Goal: Task Accomplishment & Management: Use online tool/utility

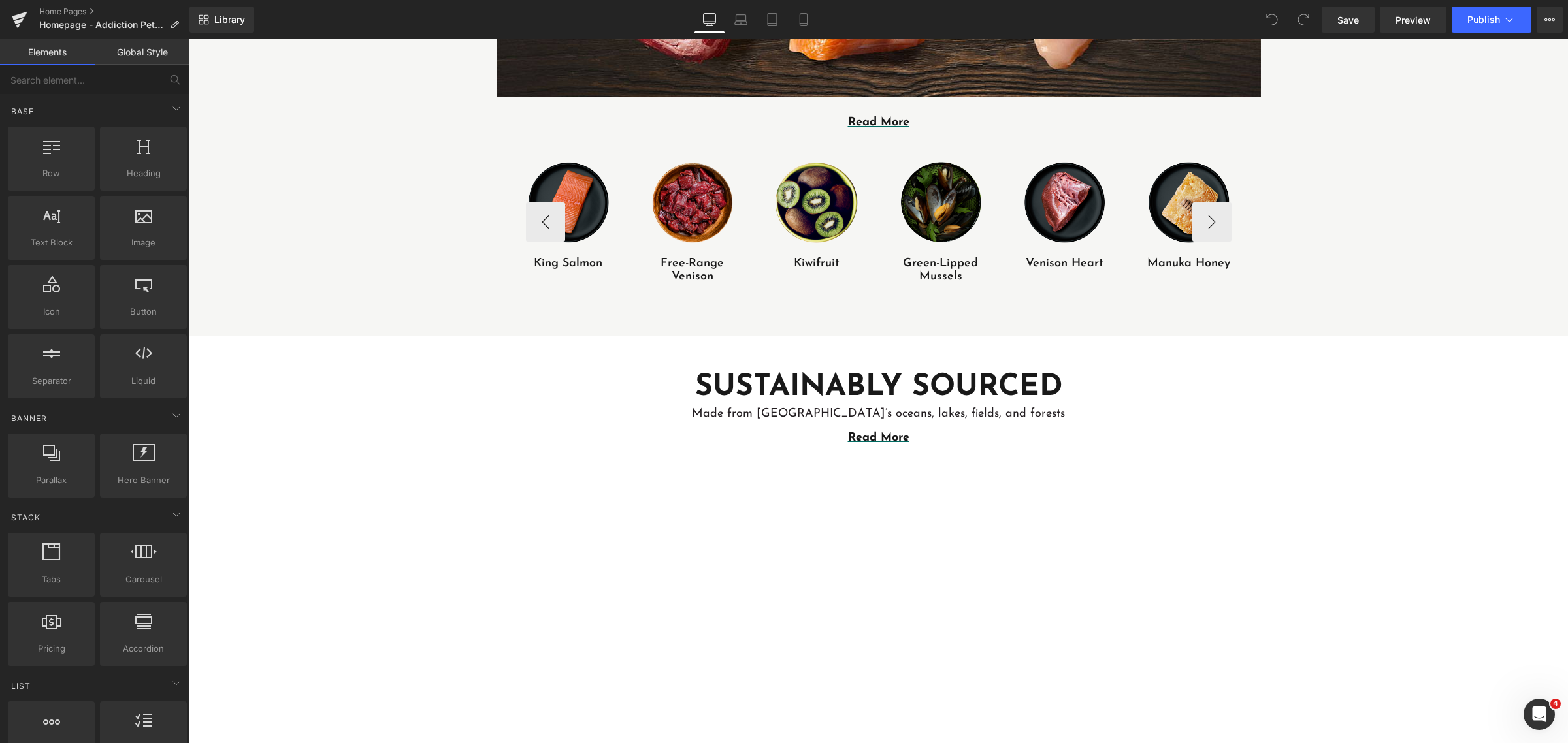
scroll to position [980, 0]
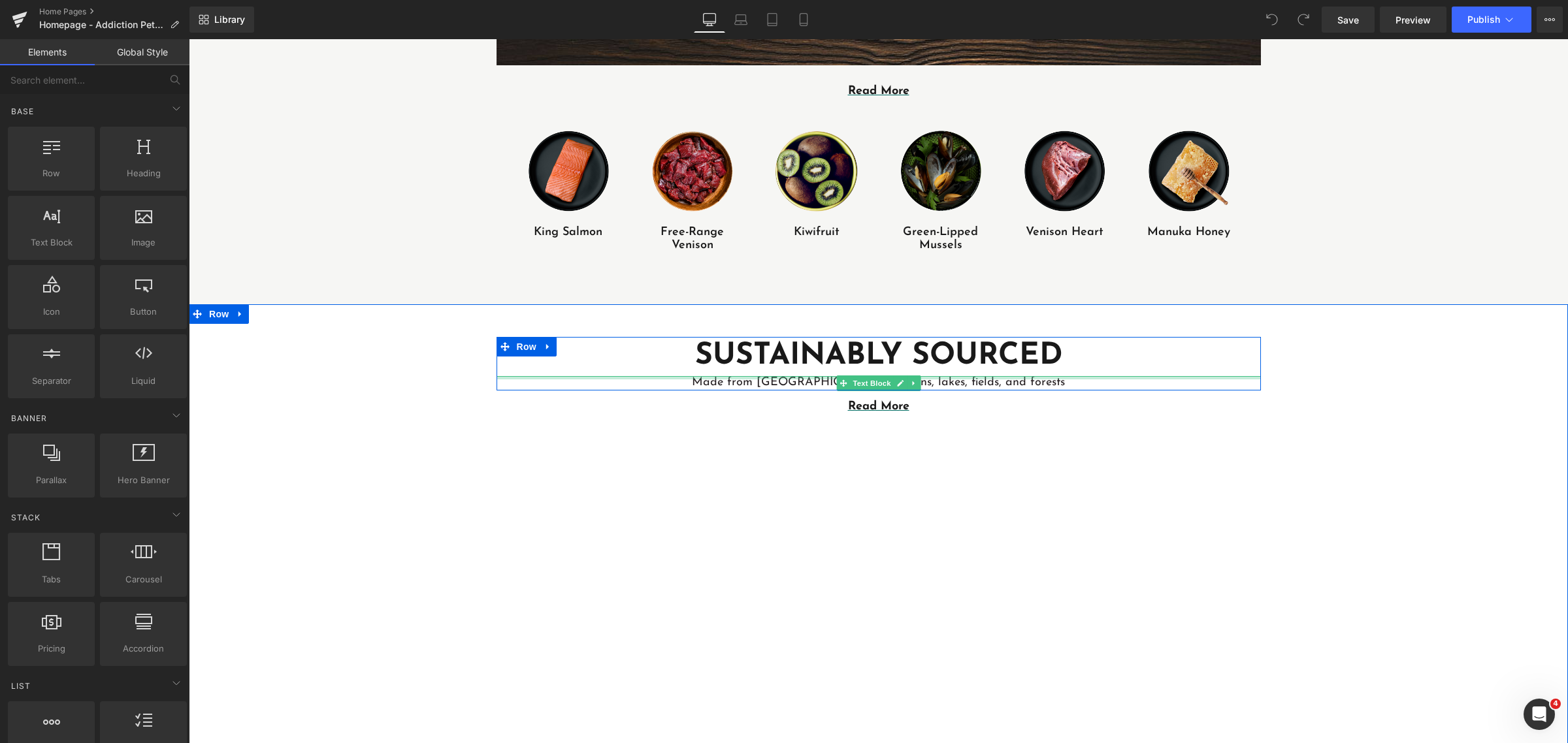
click at [793, 378] on div at bounding box center [879, 378] width 764 height 3
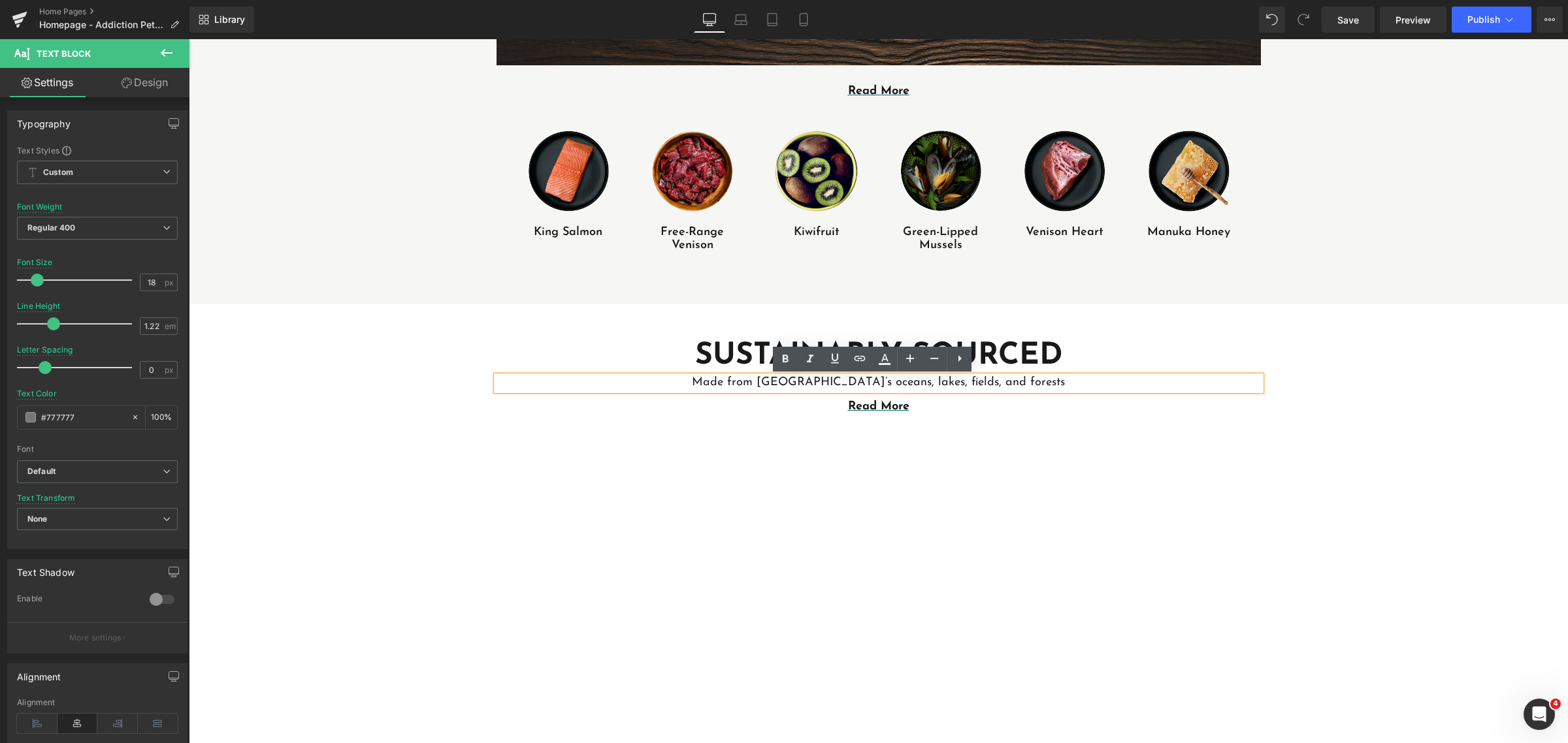
click at [749, 380] on span "Made from [GEOGRAPHIC_DATA]’s oceans, lakes, fields, and forests" at bounding box center [878, 382] width 373 height 12
click at [842, 379] on span "from [GEOGRAPHIC_DATA]’s oceans, lakes, fields, and forests" at bounding box center [879, 382] width 338 height 12
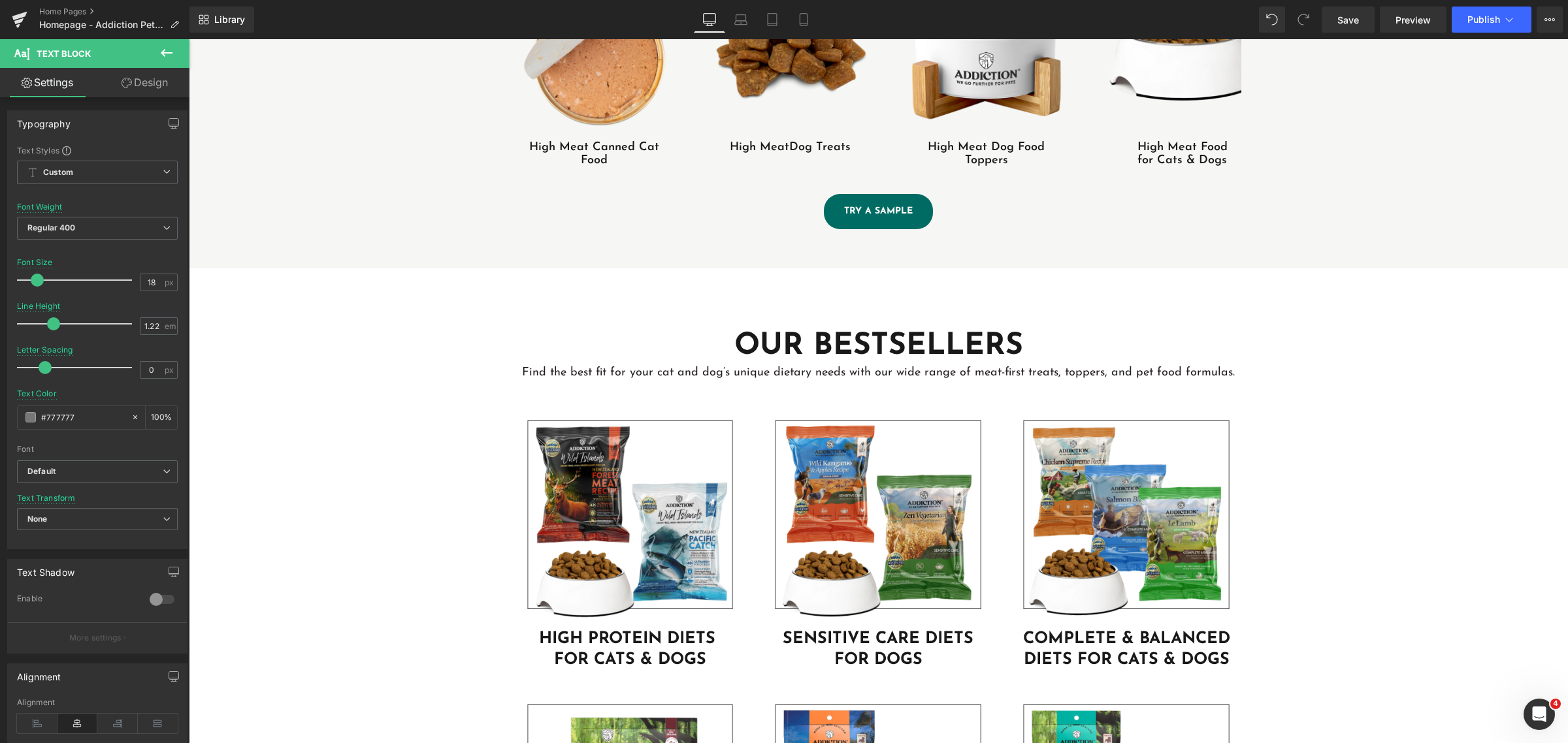
scroll to position [2551, 0]
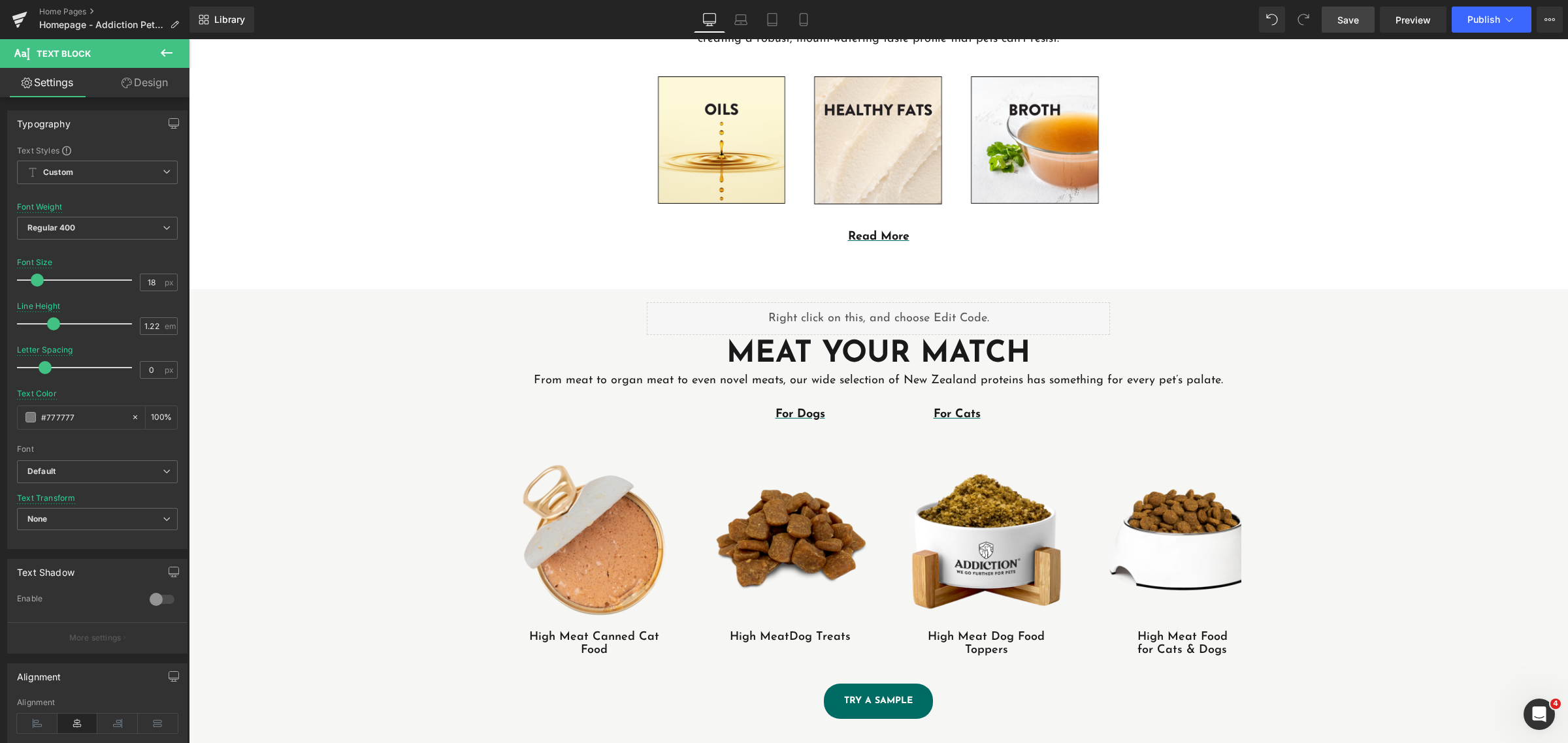
click at [1352, 15] on span "Save" at bounding box center [1348, 20] width 22 height 14
click at [1483, 15] on span "Publish" at bounding box center [1484, 19] width 33 height 10
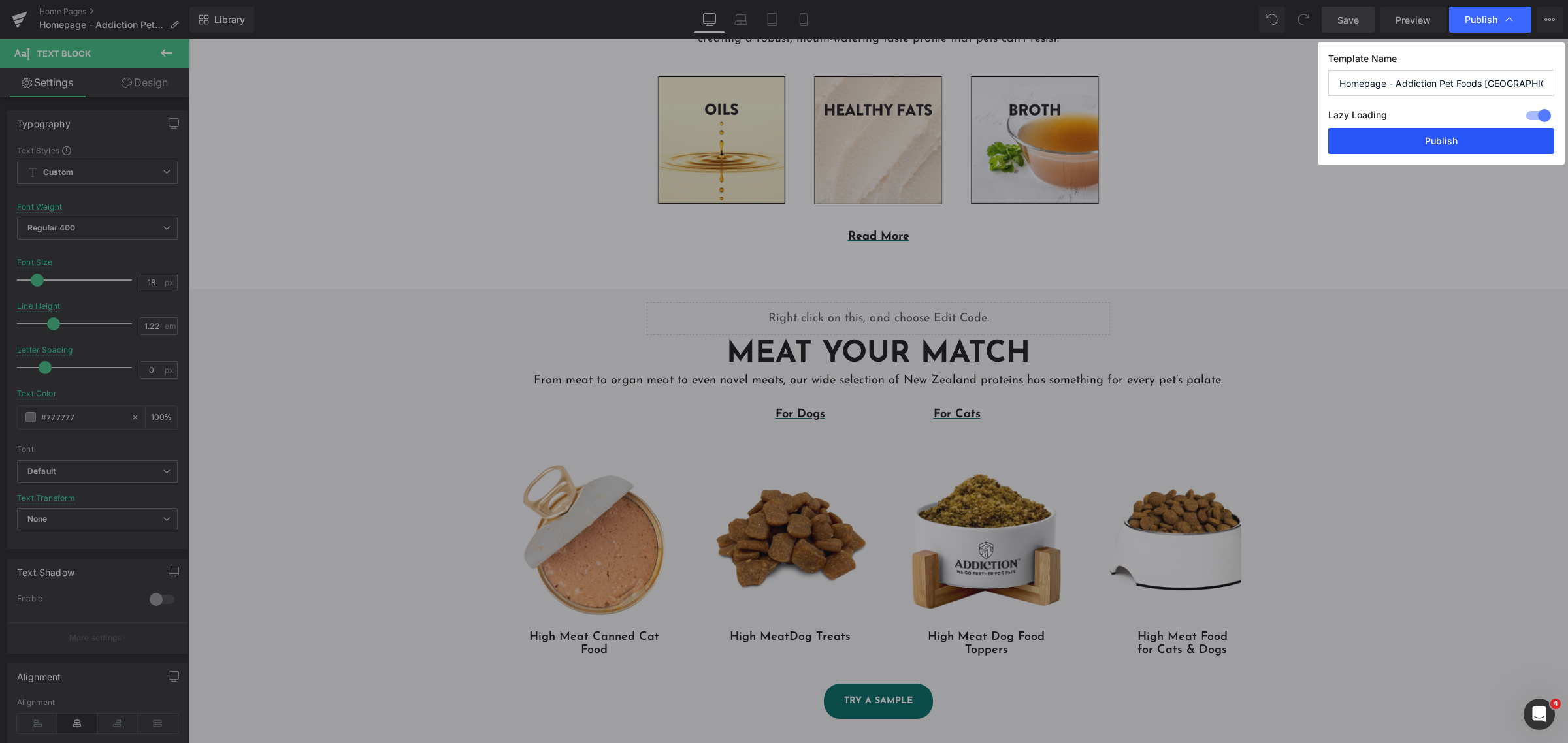
click at [1447, 144] on button "Publish" at bounding box center [1441, 141] width 226 height 26
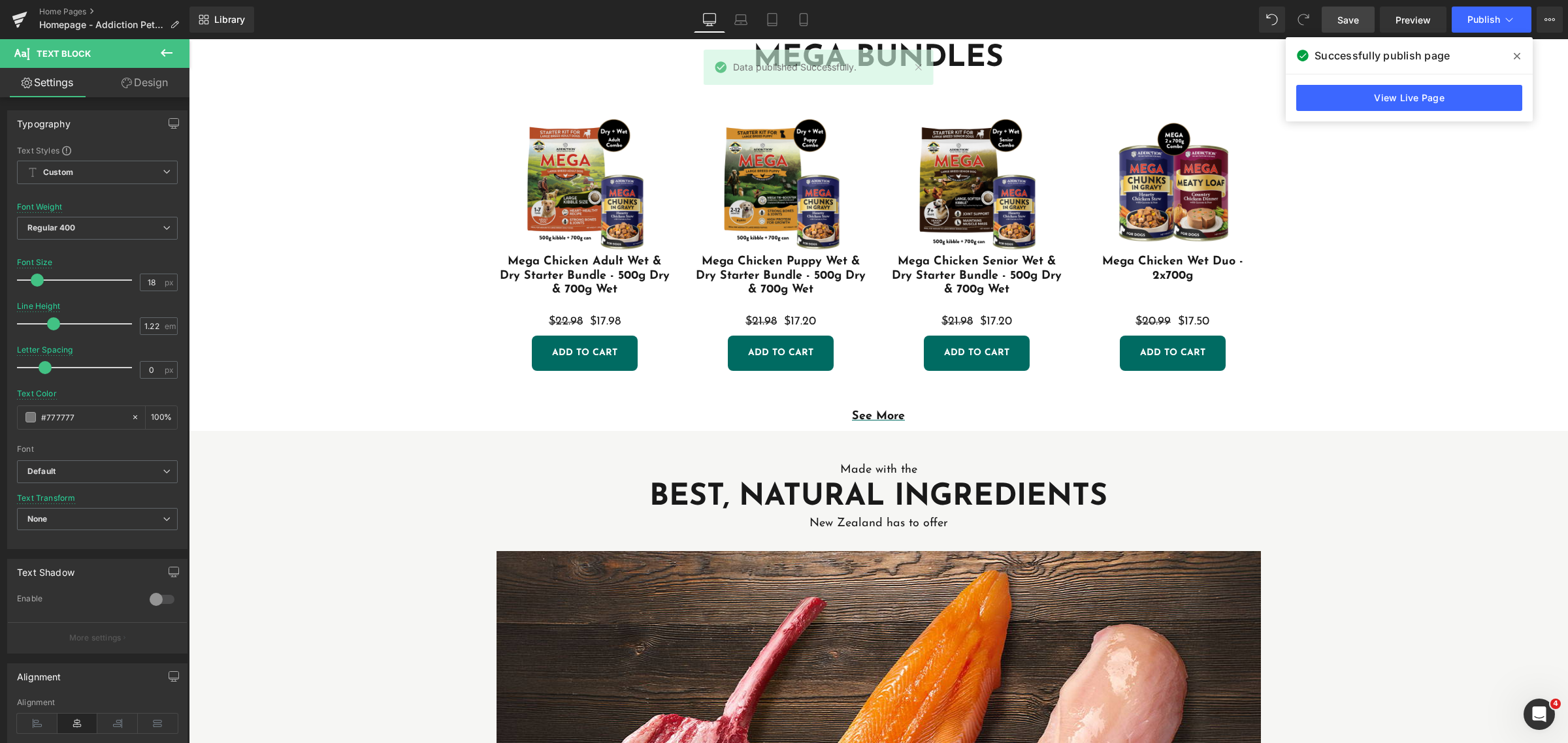
scroll to position [0, 0]
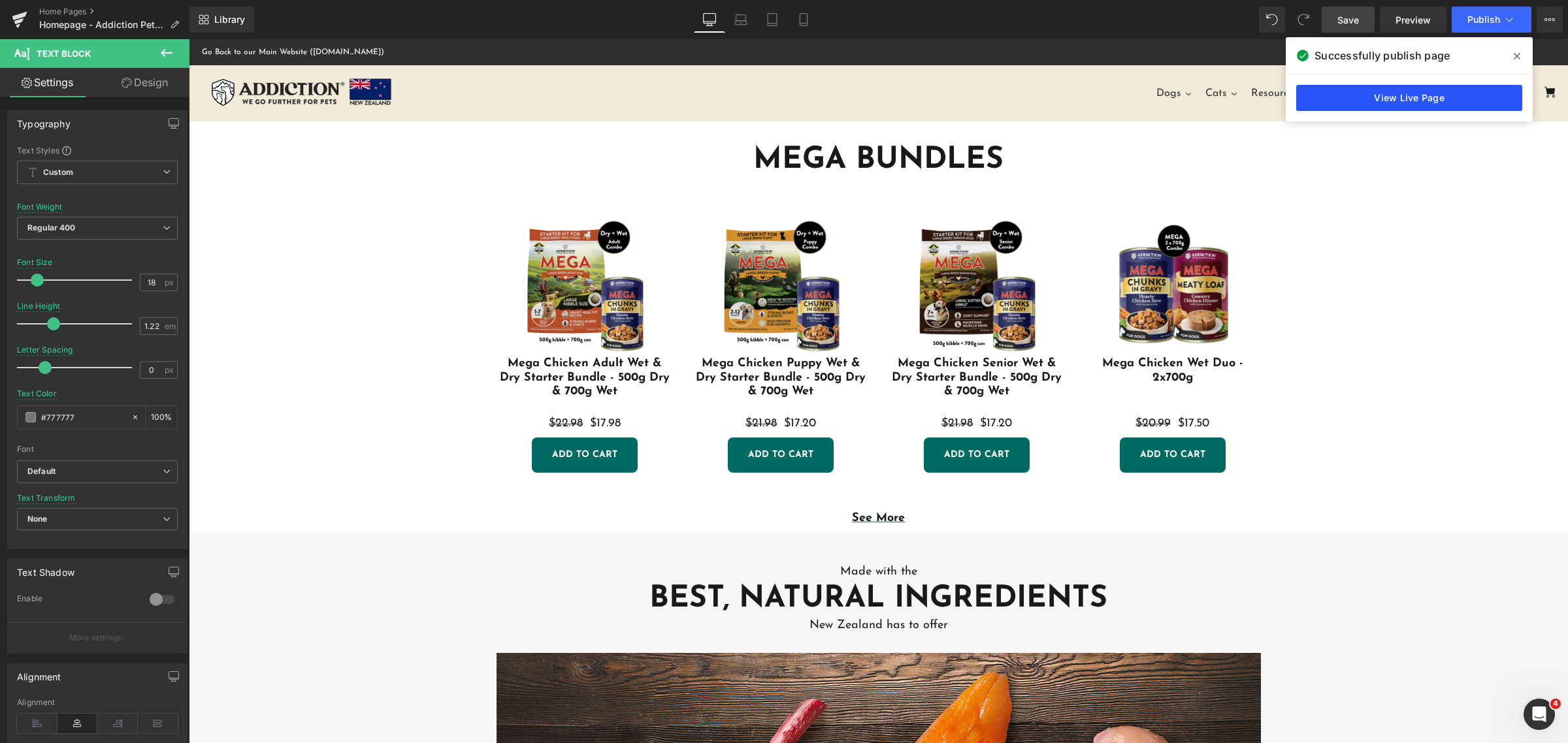
click at [1379, 99] on link "View Live Page" at bounding box center [1409, 98] width 226 height 26
